Goal: Information Seeking & Learning: Understand process/instructions

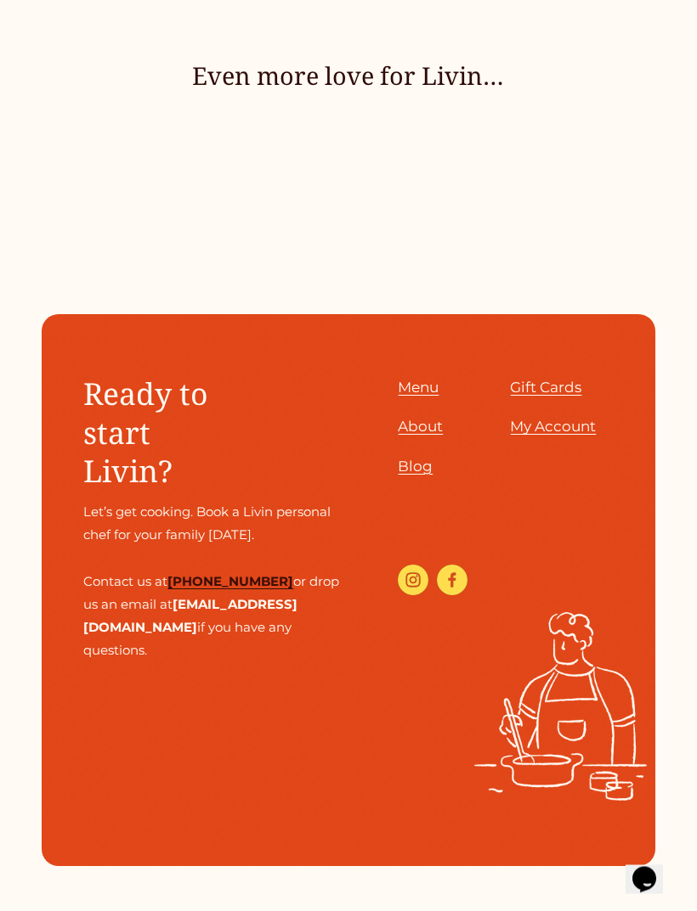
scroll to position [6034, 0]
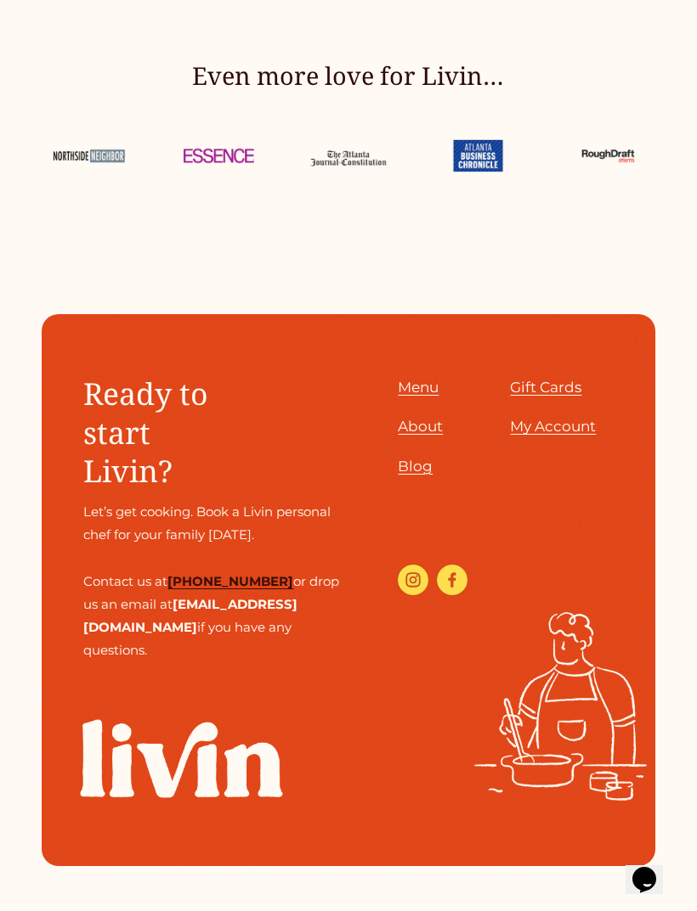
click at [421, 435] on span "About" at bounding box center [420, 426] width 45 height 17
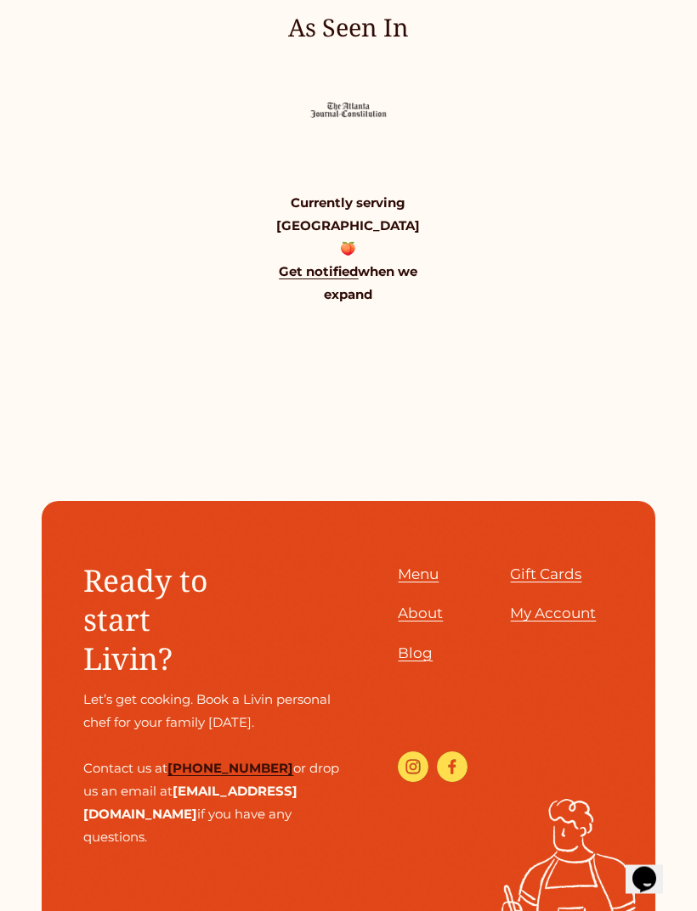
scroll to position [1566, 0]
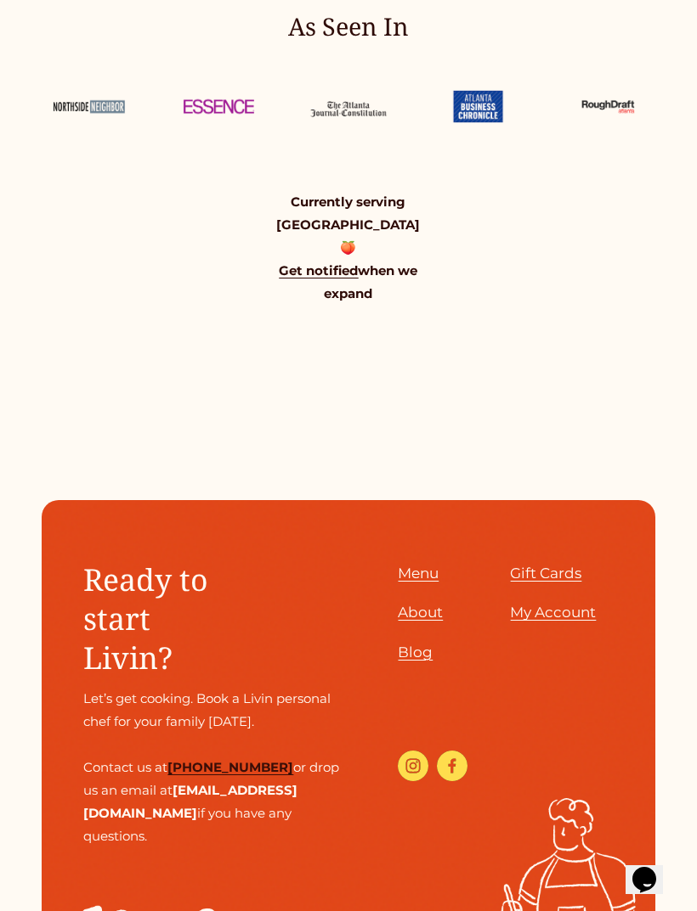
click at [433, 582] on span "Menu" at bounding box center [418, 573] width 41 height 17
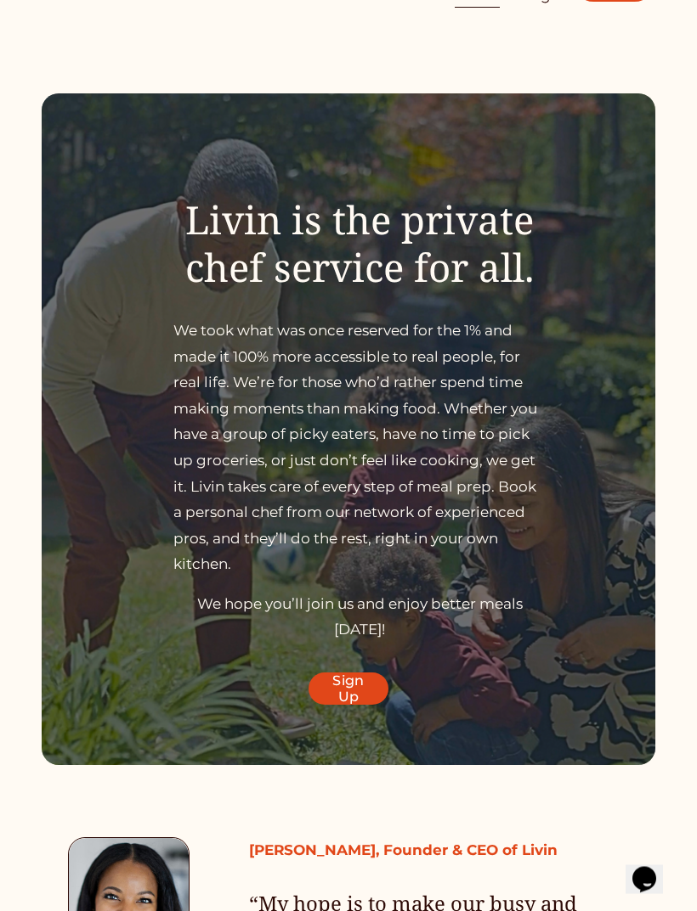
scroll to position [0, 0]
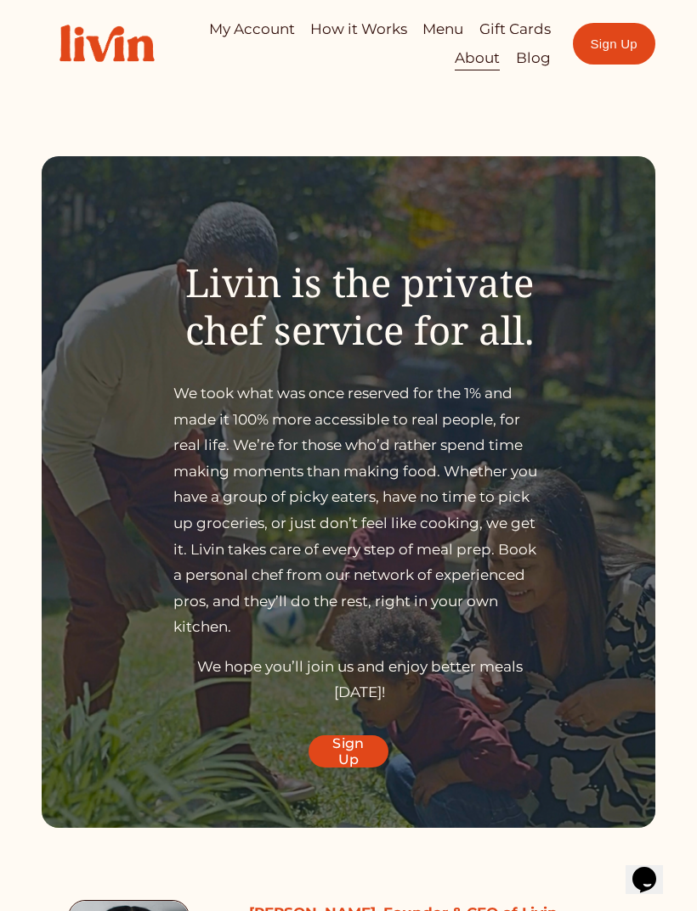
click at [0, 0] on div at bounding box center [0, 0] width 0 height 0
click at [421, 353] on link "How it Works" at bounding box center [349, 351] width 278 height 42
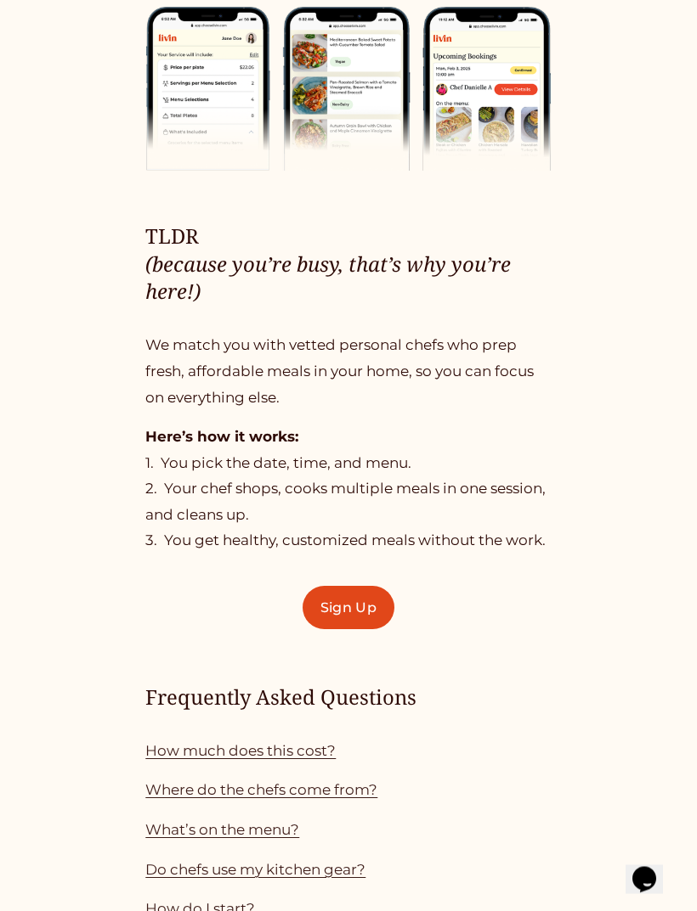
scroll to position [636, 0]
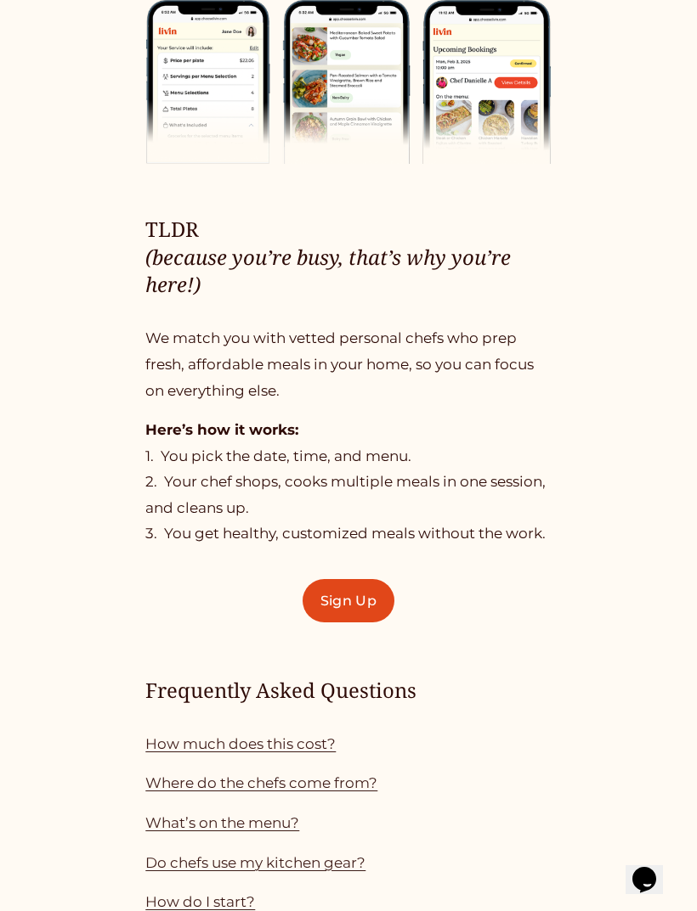
click at [300, 744] on link "How much does this cost?" at bounding box center [240, 744] width 190 height 17
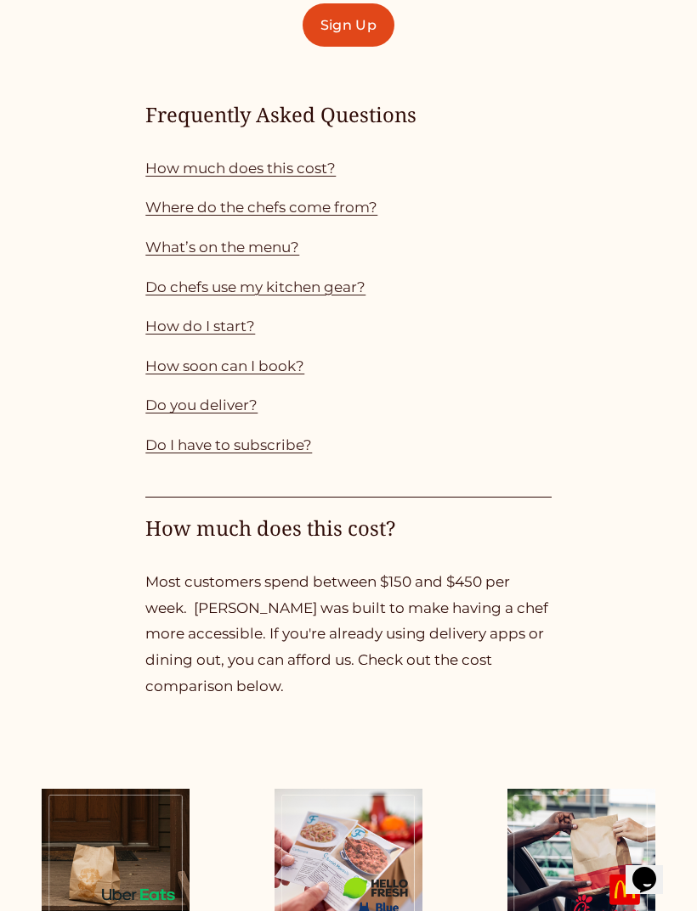
scroll to position [1207, 0]
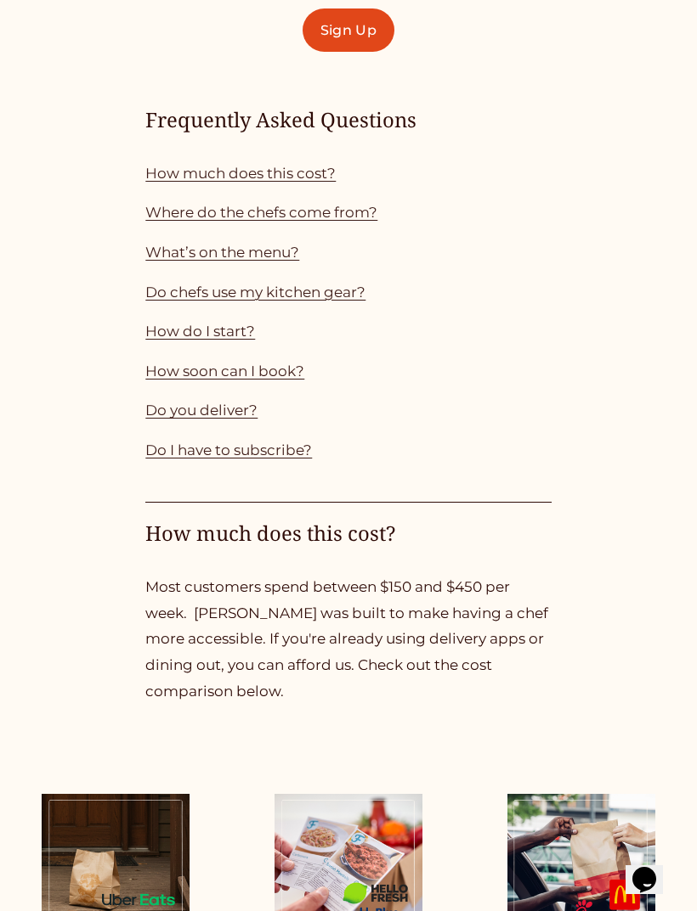
click at [230, 323] on link "How do I start?" at bounding box center [200, 331] width 110 height 17
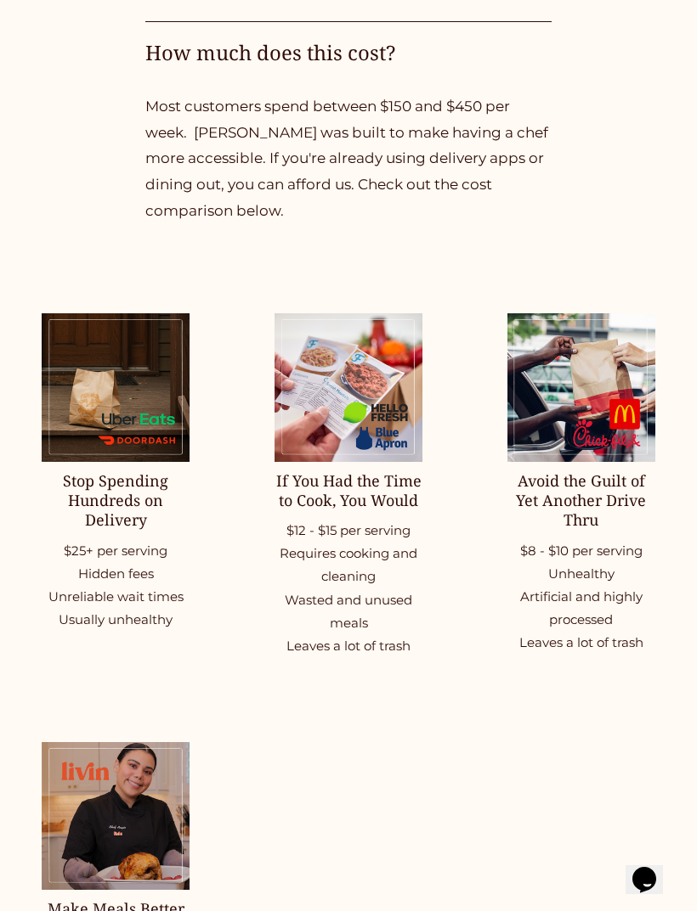
scroll to position [1687, 0]
